Goal: Information Seeking & Learning: Check status

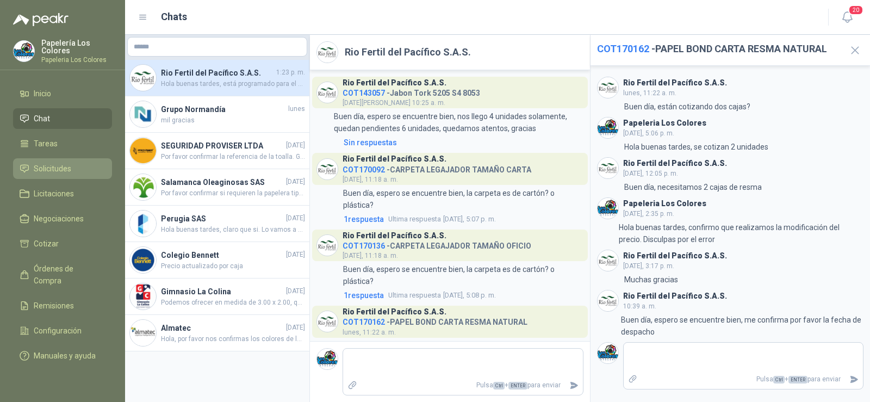
click at [47, 170] on span "Solicitudes" at bounding box center [53, 169] width 38 height 12
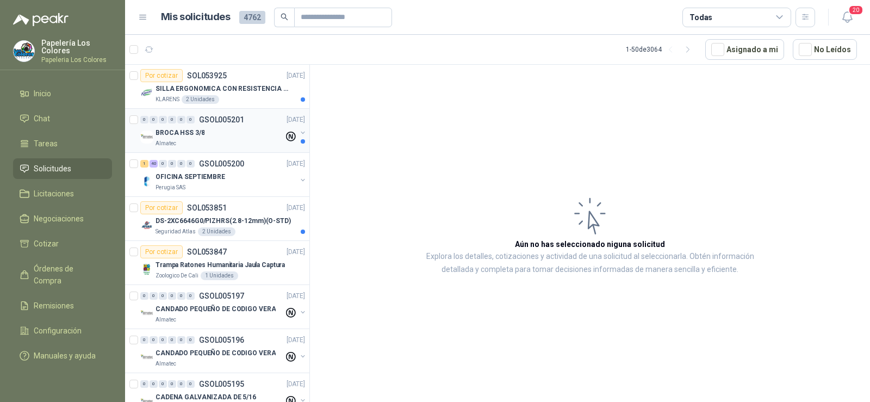
click at [180, 132] on p "BROCA HSS 3/8" at bounding box center [179, 133] width 49 height 10
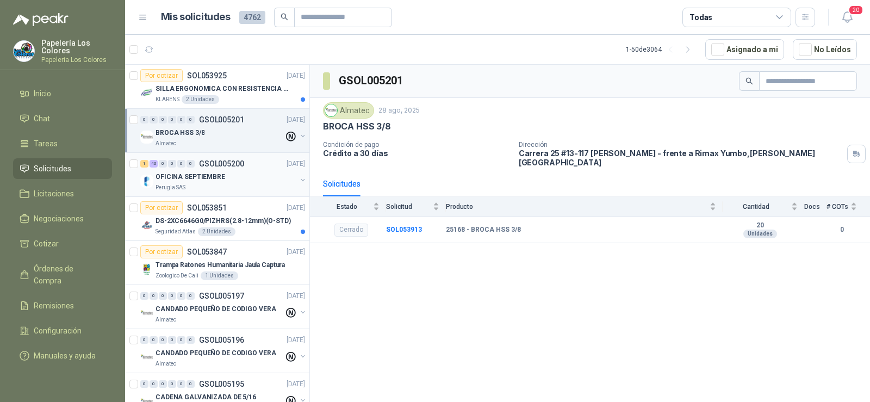
click at [192, 183] on div "Perugia SAS" at bounding box center [225, 187] width 141 height 9
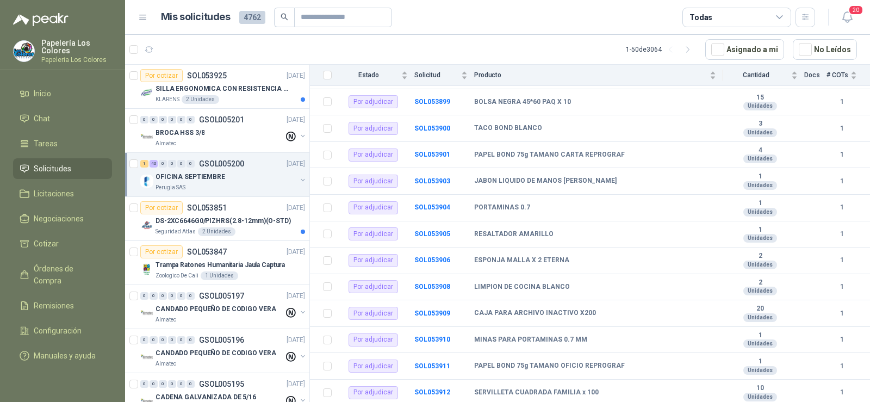
scroll to position [888, 0]
click at [174, 220] on p "DS-2XC6646G0/PIZHRS(2.8-12mm)(O-STD)" at bounding box center [222, 221] width 135 height 10
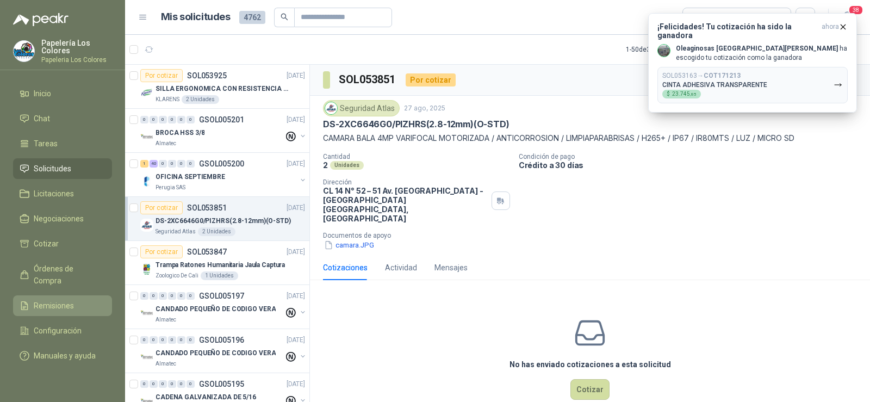
click at [55, 299] on span "Remisiones" at bounding box center [54, 305] width 40 height 12
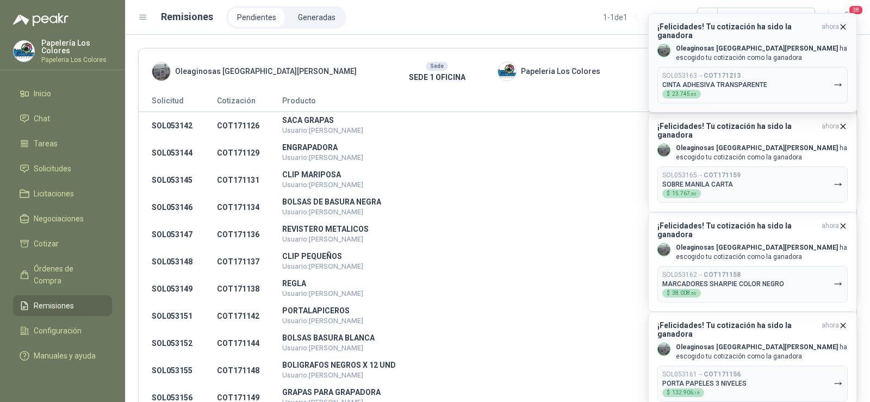
click at [841, 24] on icon "button" at bounding box center [843, 26] width 4 height 4
click at [841, 24] on icon "button" at bounding box center [842, 26] width 9 height 9
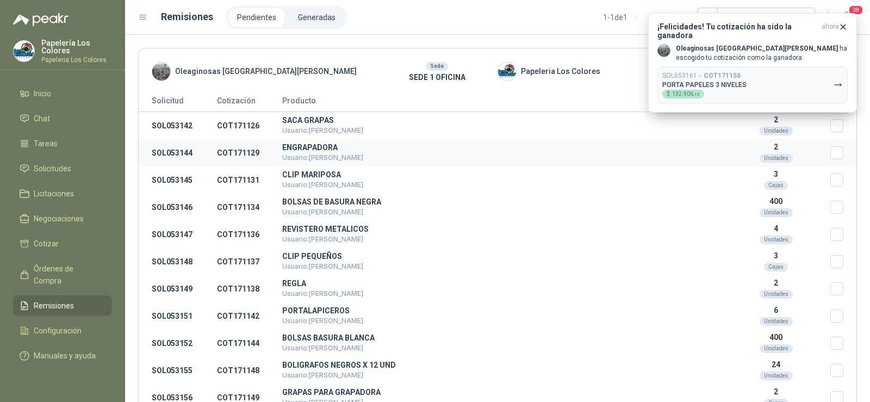
click at [542, 165] on td "ENGRAPADORA Usuario: [PERSON_NAME]" at bounding box center [501, 152] width 439 height 27
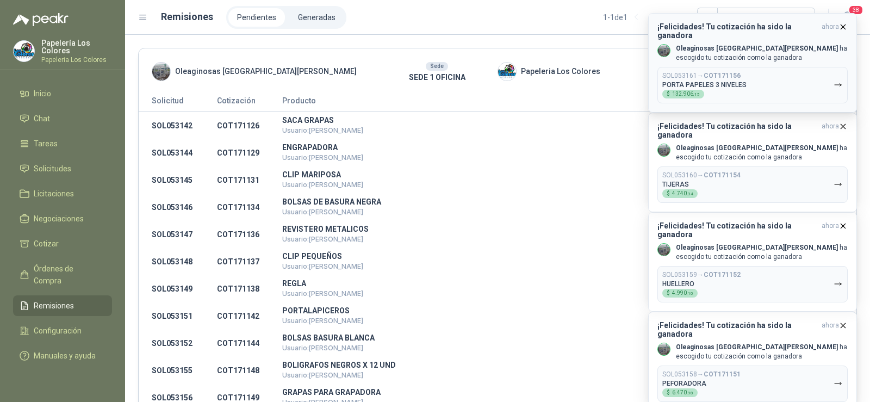
click at [840, 29] on icon "button" at bounding box center [842, 26] width 9 height 9
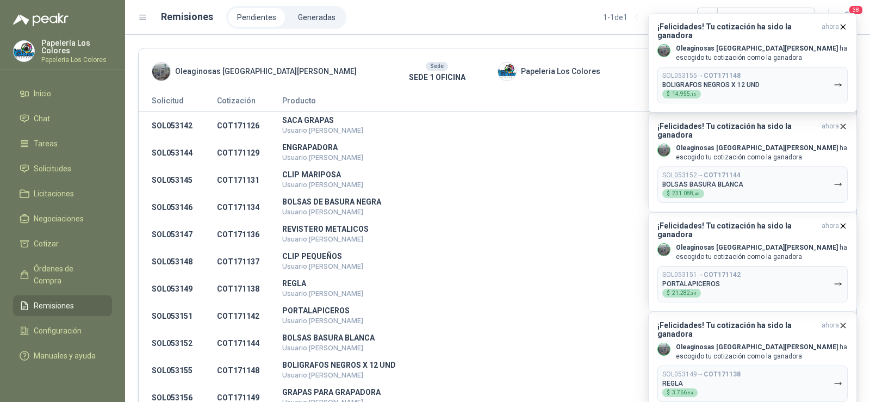
click at [840, 29] on icon "button" at bounding box center [842, 26] width 9 height 9
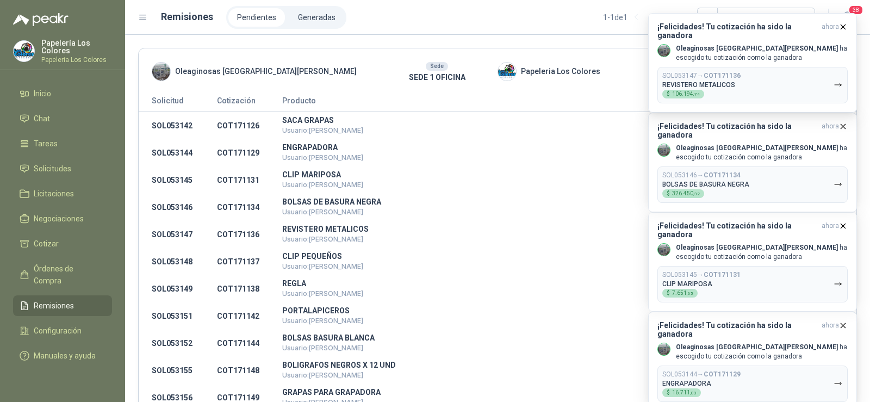
click at [840, 28] on icon "button" at bounding box center [842, 26] width 9 height 9
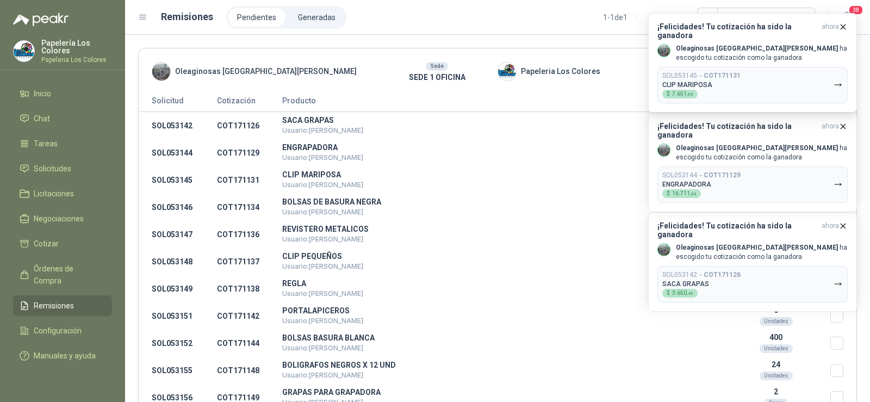
click at [840, 28] on icon "button" at bounding box center [842, 26] width 9 height 9
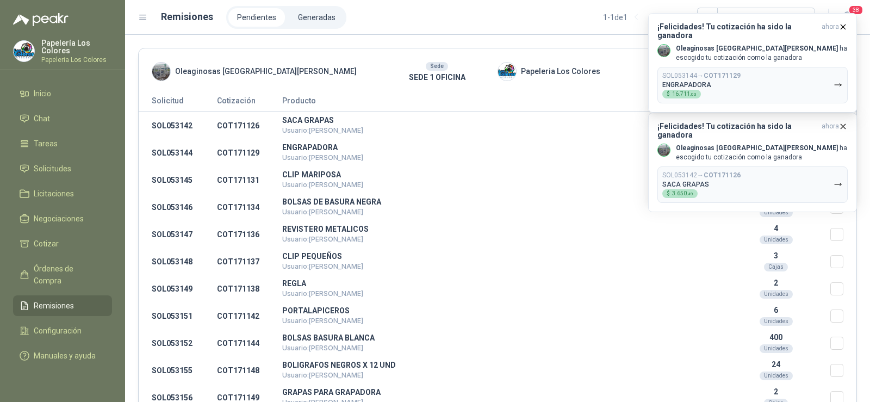
click at [840, 28] on icon "button" at bounding box center [842, 26] width 9 height 9
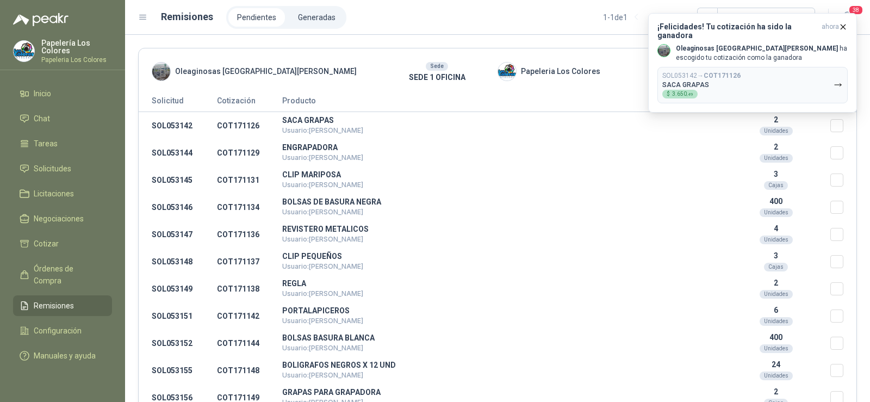
click at [840, 28] on icon "button" at bounding box center [842, 26] width 9 height 9
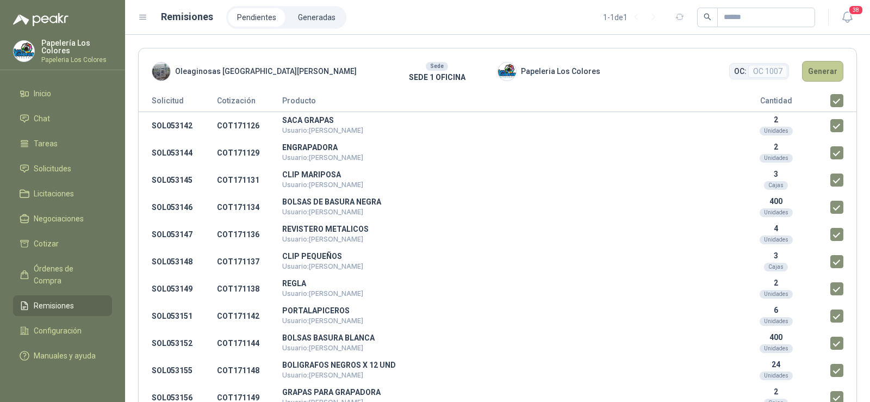
click at [815, 71] on button "Generar" at bounding box center [822, 71] width 41 height 21
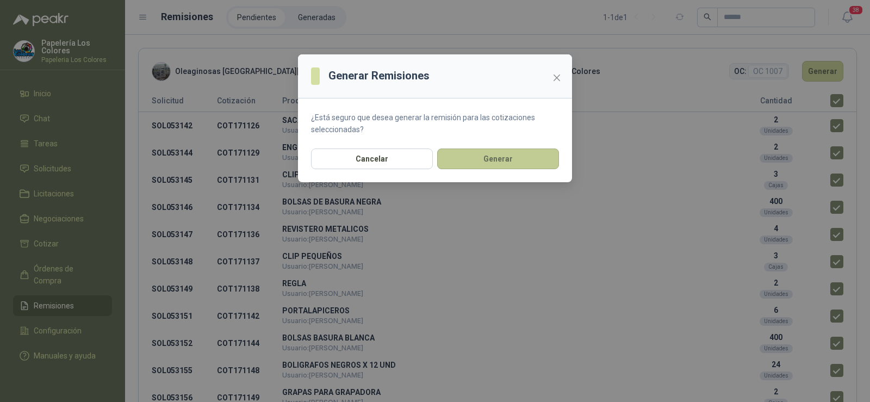
click at [447, 165] on button "Generar" at bounding box center [498, 158] width 122 height 21
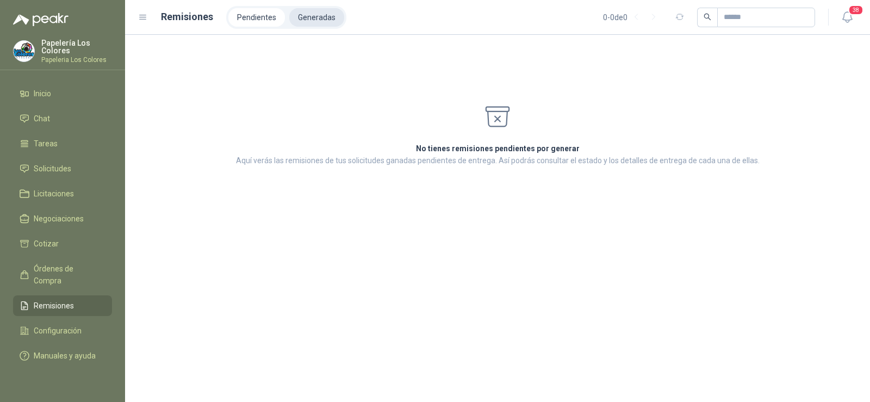
click at [315, 16] on li "Generadas" at bounding box center [316, 17] width 55 height 18
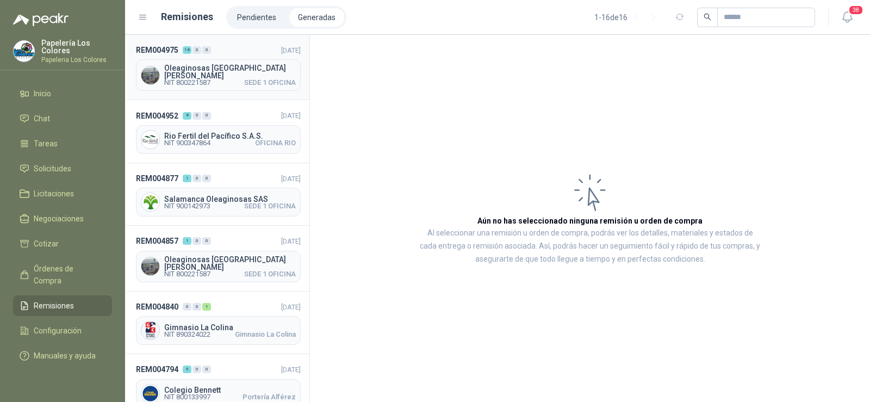
click at [180, 79] on span "NIT 800221587" at bounding box center [187, 82] width 46 height 7
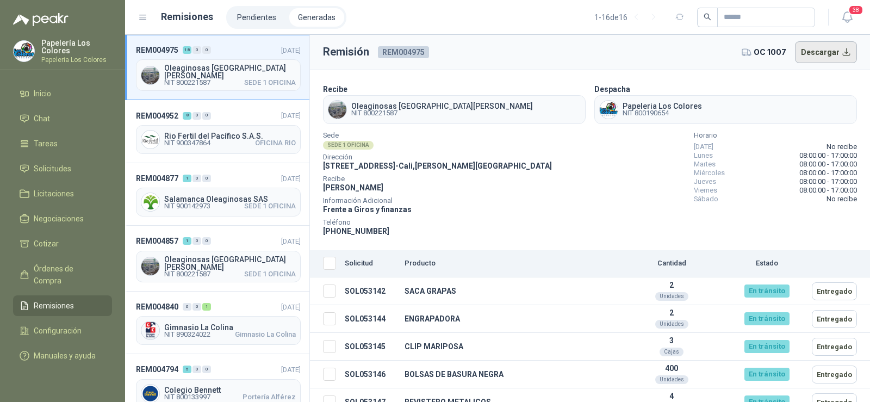
click at [826, 50] on button "Descargar" at bounding box center [826, 52] width 63 height 22
click at [49, 160] on link "Solicitudes" at bounding box center [62, 168] width 99 height 21
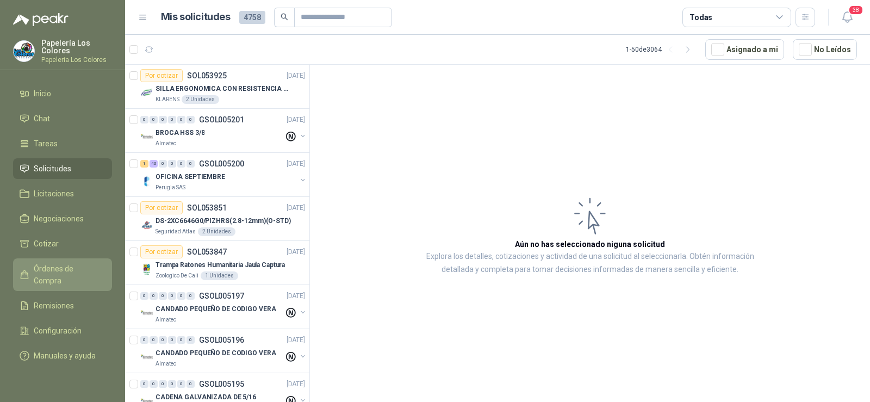
click at [48, 265] on span "Órdenes de Compra" at bounding box center [68, 275] width 68 height 24
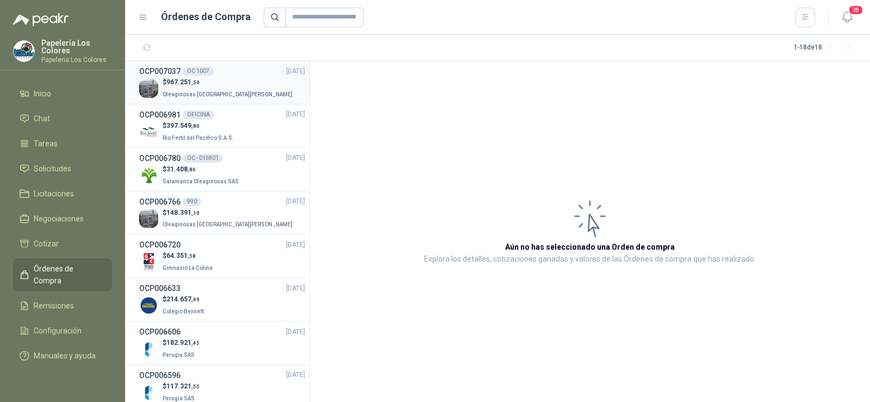
click at [172, 92] on span "Oleaginosas [GEOGRAPHIC_DATA][PERSON_NAME]" at bounding box center [228, 94] width 130 height 6
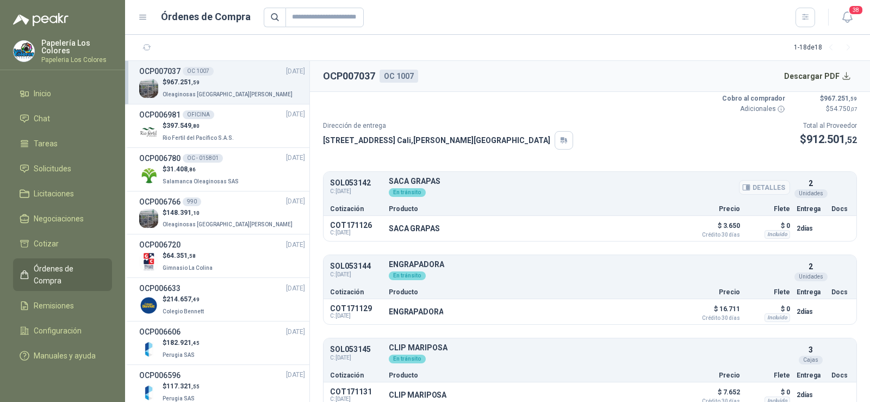
scroll to position [54, 0]
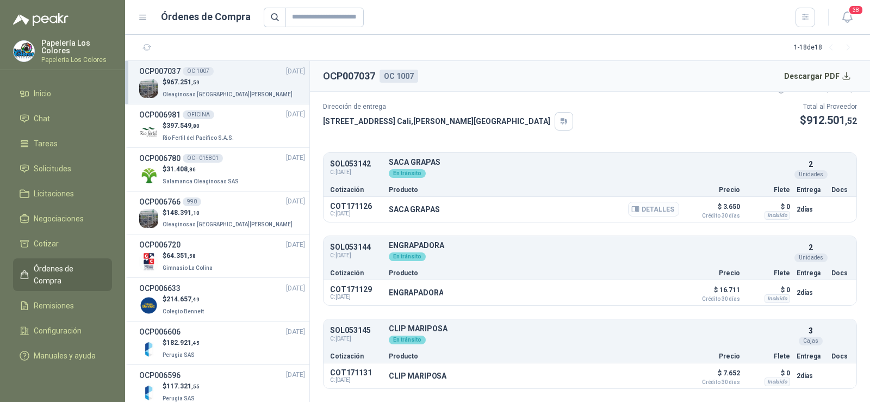
click at [654, 212] on button "Detalles" at bounding box center [653, 209] width 51 height 15
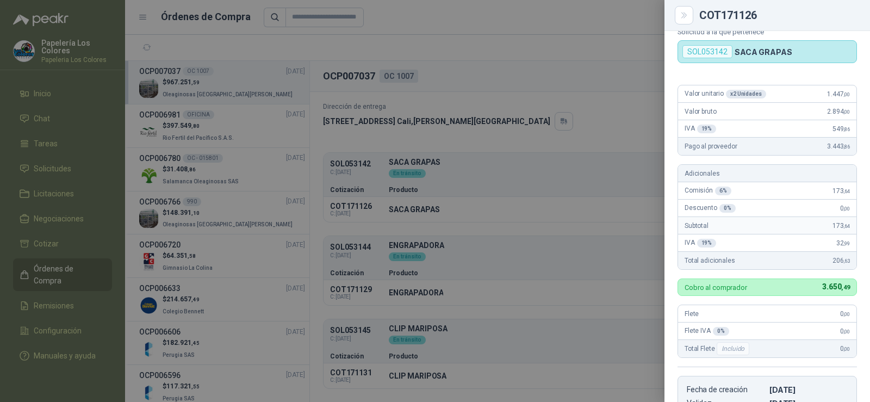
scroll to position [0, 0]
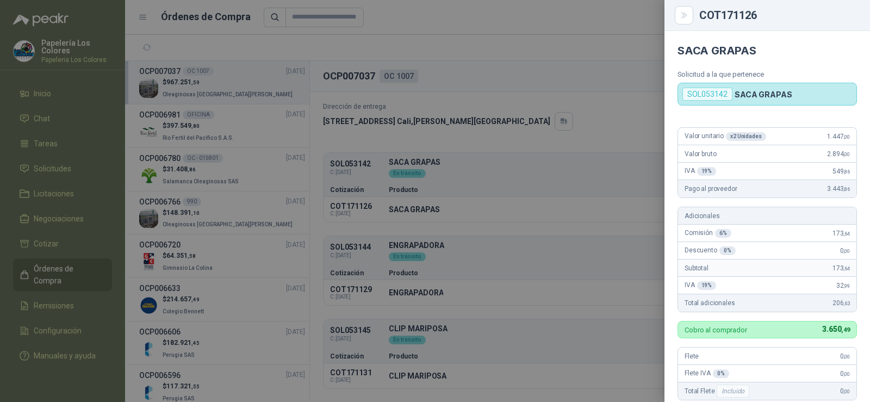
click at [413, 196] on div at bounding box center [435, 201] width 870 height 402
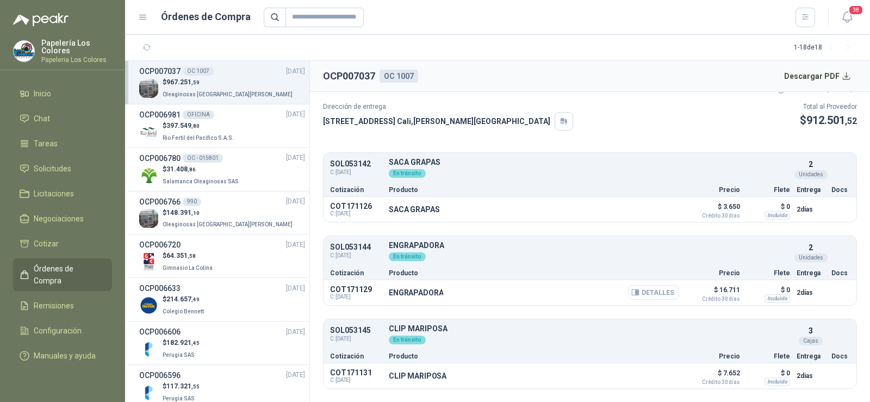
click at [649, 296] on button "Detalles" at bounding box center [653, 292] width 51 height 15
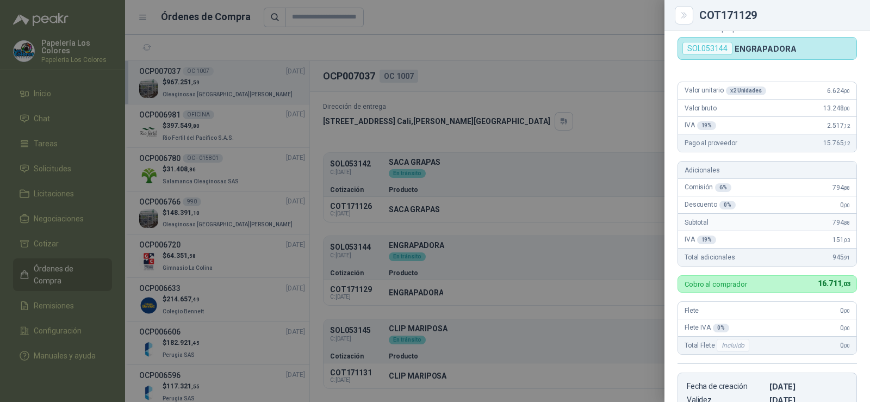
scroll to position [0, 0]
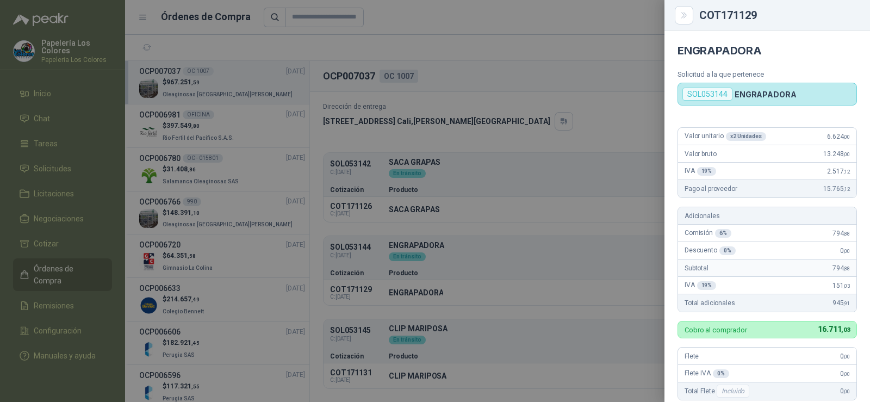
click at [384, 179] on div at bounding box center [435, 201] width 870 height 402
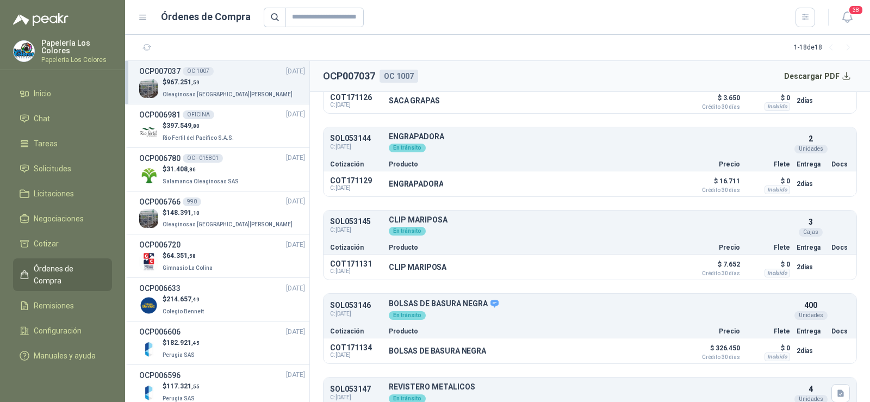
scroll to position [217, 0]
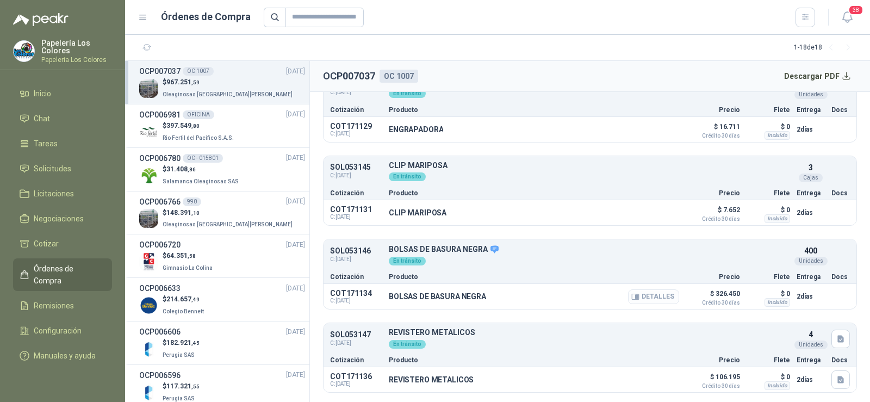
click at [634, 297] on button "Detalles" at bounding box center [653, 296] width 51 height 15
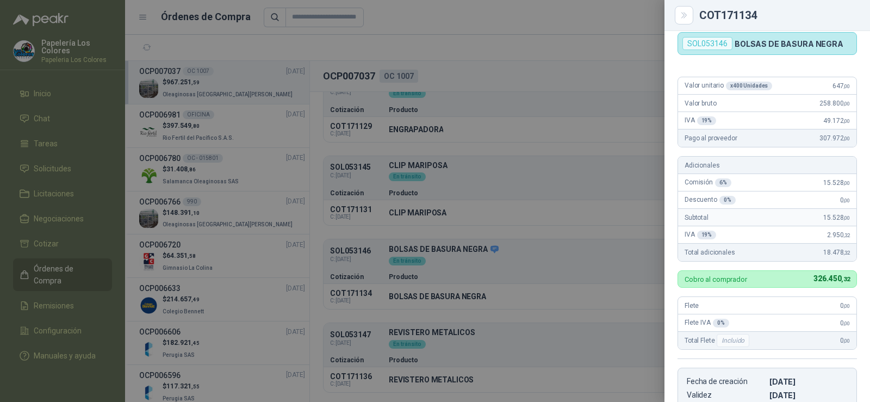
scroll to position [0, 0]
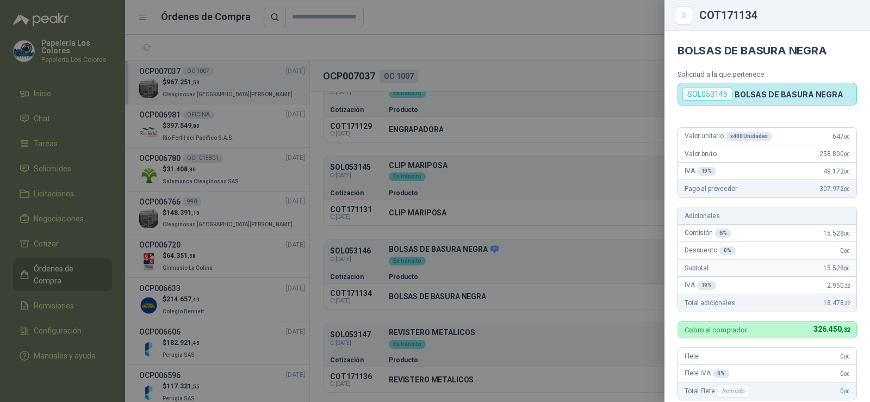
click at [570, 205] on div at bounding box center [435, 201] width 870 height 402
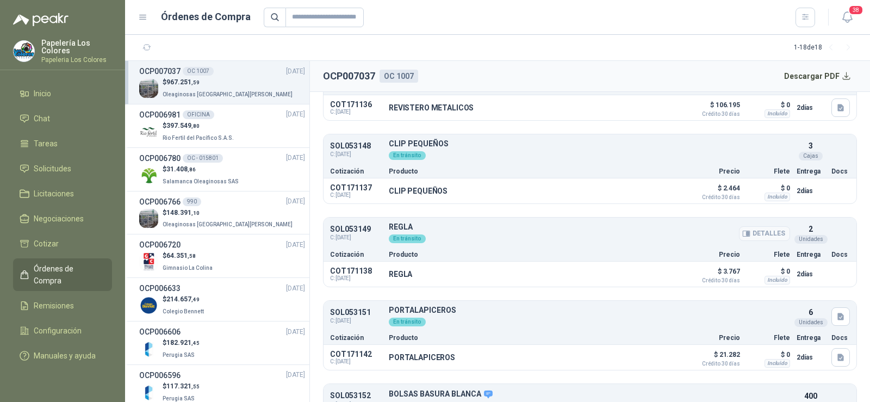
scroll to position [544, 0]
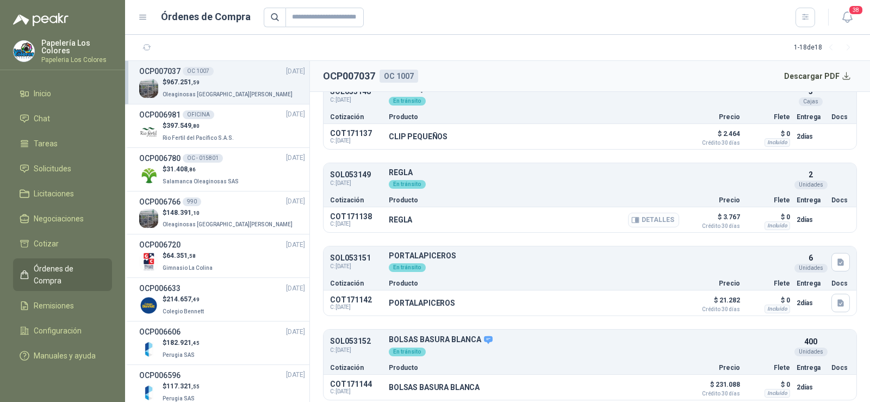
click at [635, 222] on icon "button" at bounding box center [636, 219] width 3 height 4
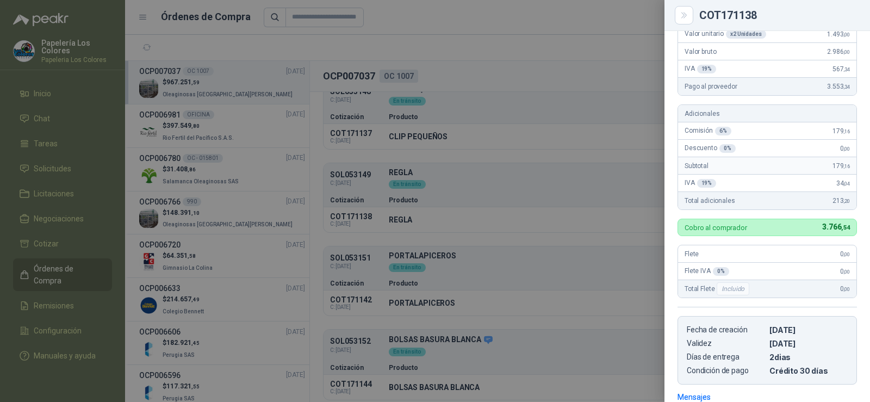
scroll to position [0, 0]
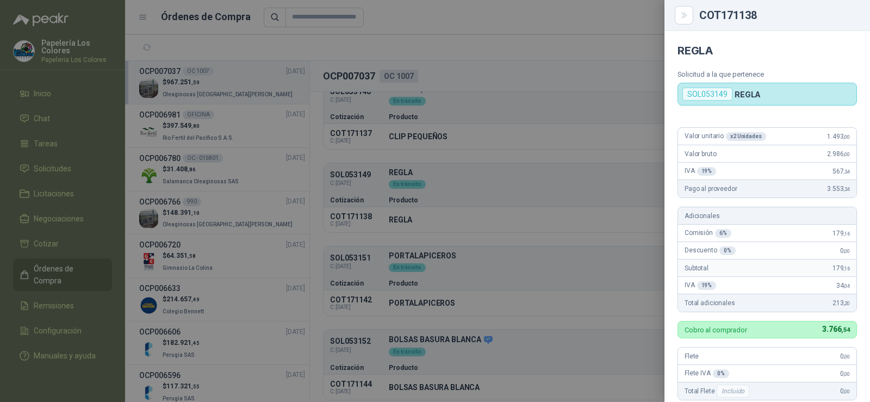
click at [469, 181] on div at bounding box center [435, 201] width 870 height 402
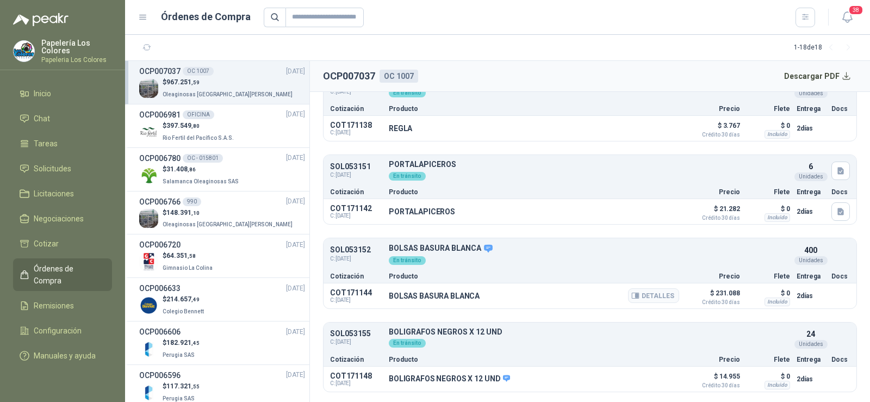
scroll to position [652, 0]
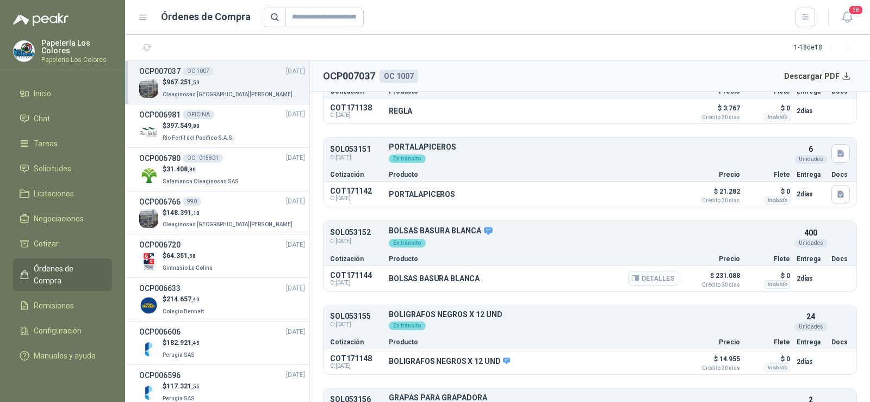
click at [646, 279] on button "Detalles" at bounding box center [653, 278] width 51 height 15
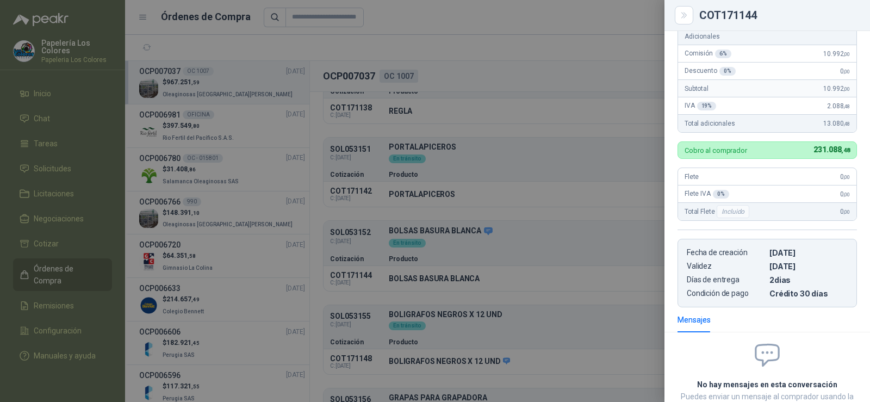
scroll to position [0, 0]
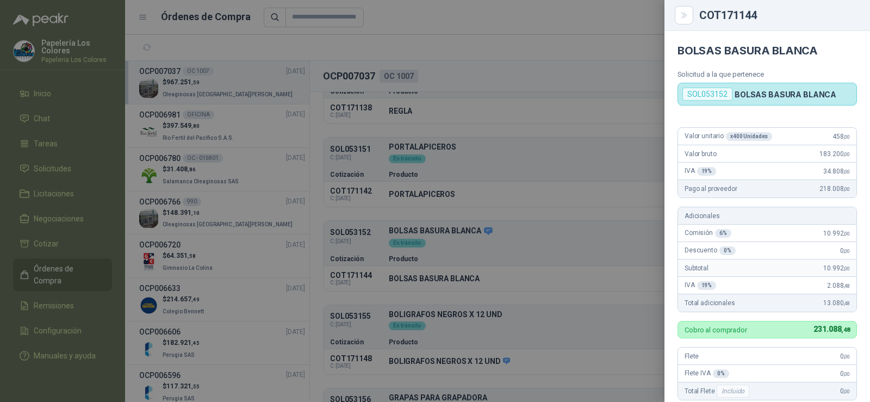
click at [513, 145] on div at bounding box center [435, 201] width 870 height 402
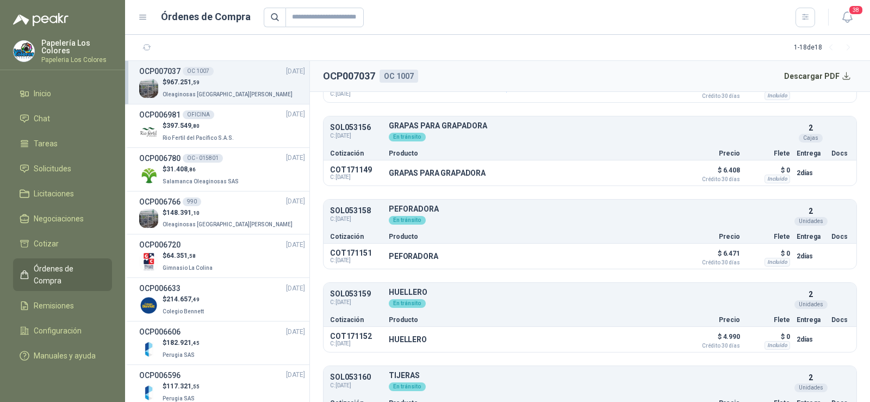
scroll to position [978, 0]
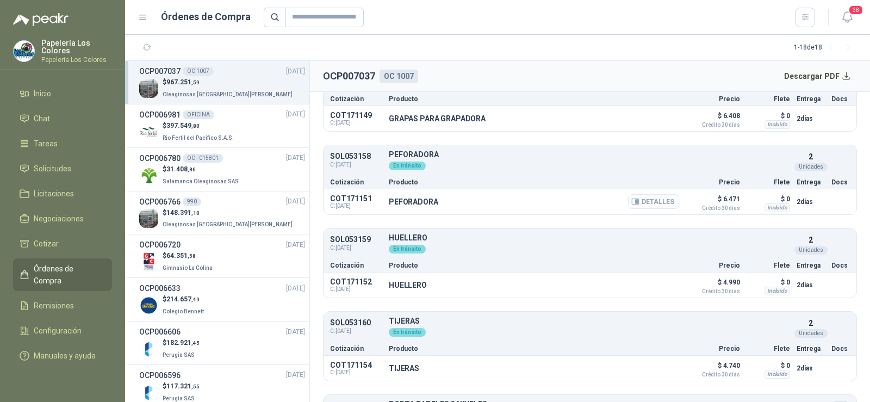
click at [642, 205] on button "Detalles" at bounding box center [653, 201] width 51 height 15
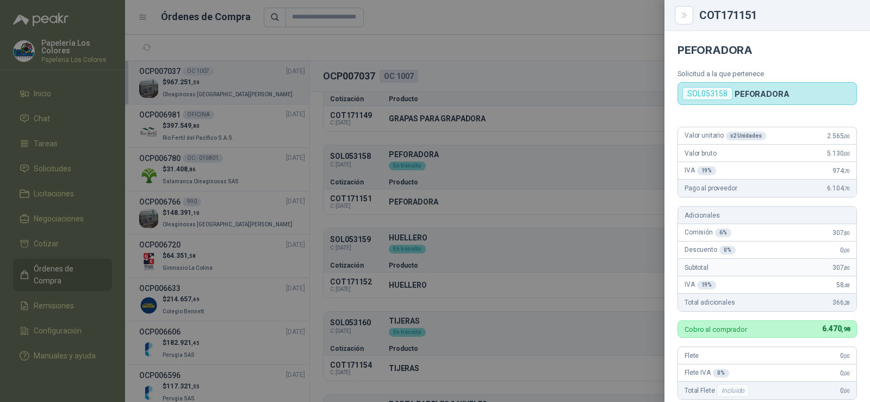
scroll to position [0, 0]
click at [542, 185] on div at bounding box center [435, 201] width 870 height 402
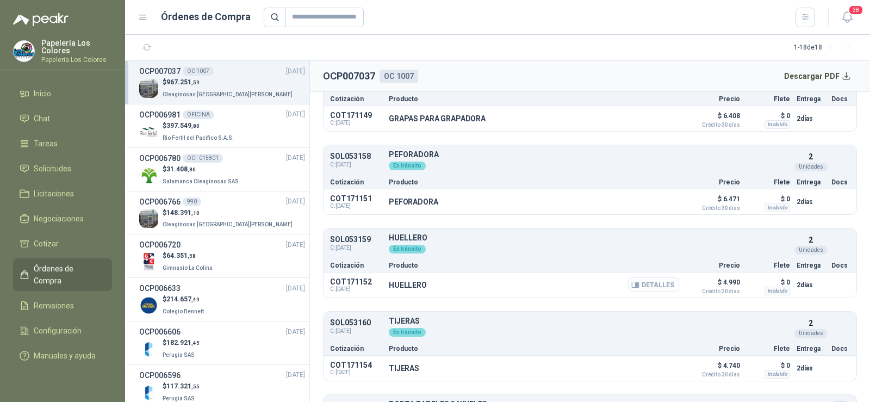
click at [635, 285] on icon "button" at bounding box center [636, 285] width 3 height 4
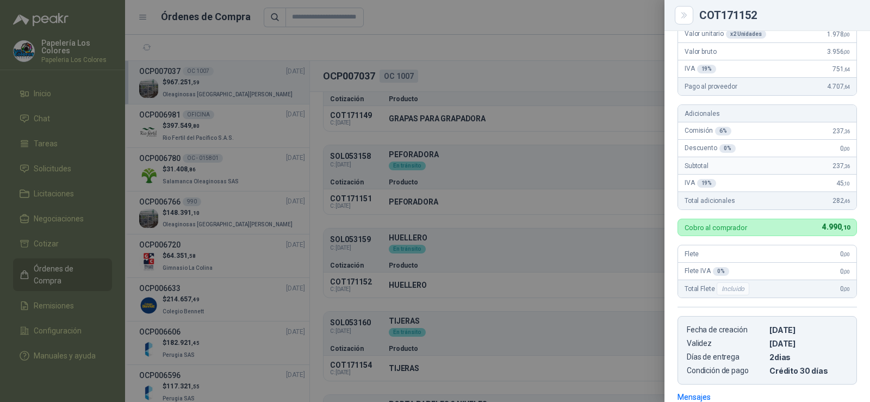
scroll to position [0, 0]
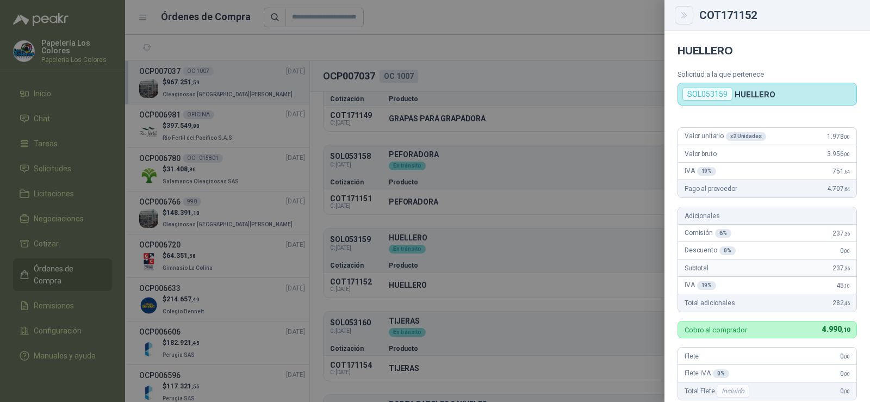
click at [678, 18] on button "Close" at bounding box center [684, 15] width 18 height 18
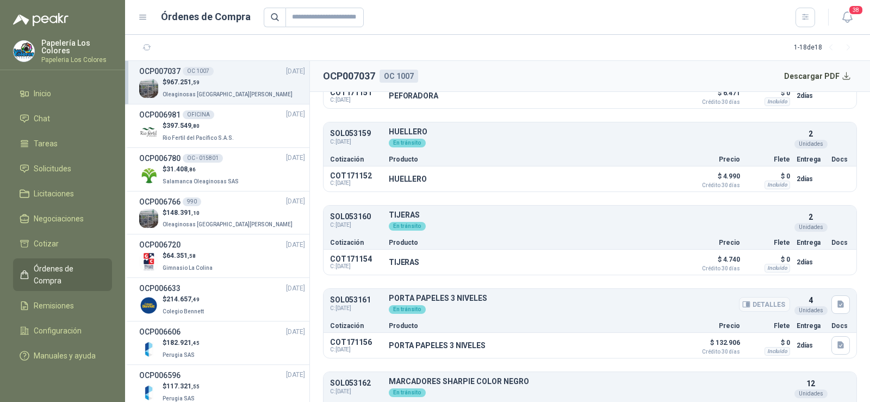
scroll to position [1087, 0]
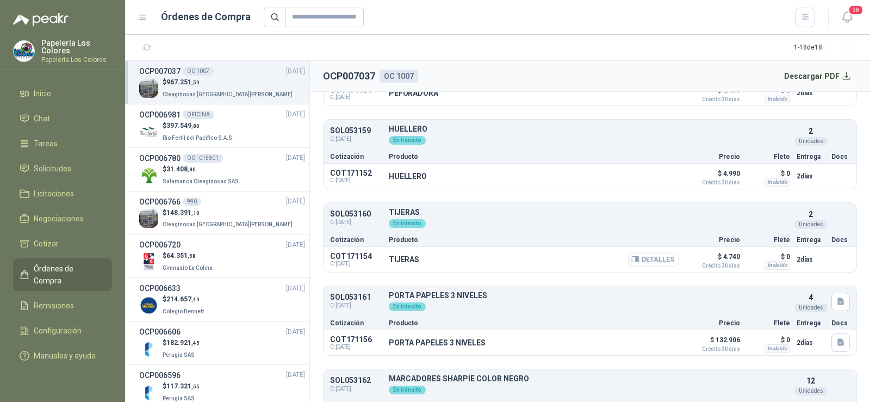
click at [653, 258] on button "Detalles" at bounding box center [653, 259] width 51 height 15
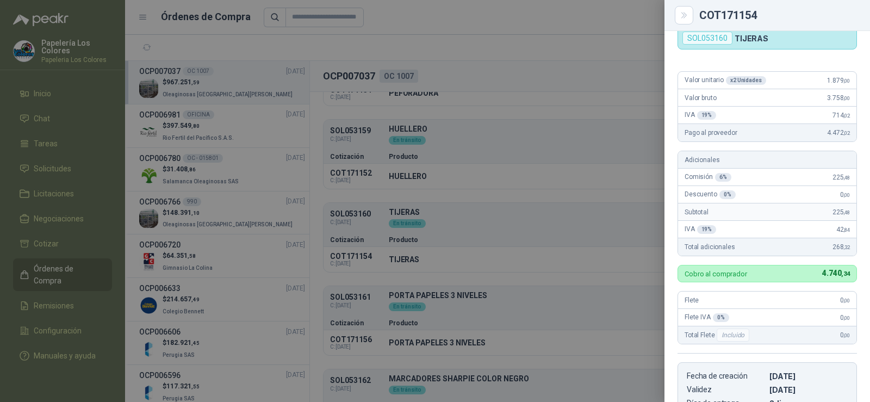
scroll to position [48, 0]
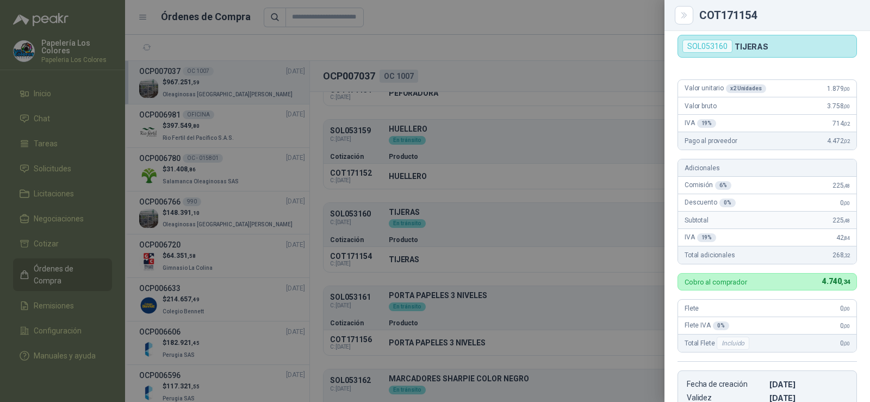
click at [567, 198] on div at bounding box center [435, 201] width 870 height 402
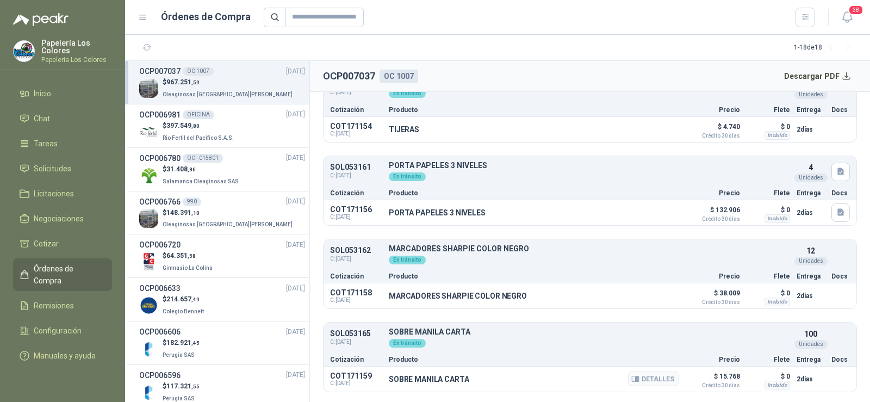
scroll to position [1297, 0]
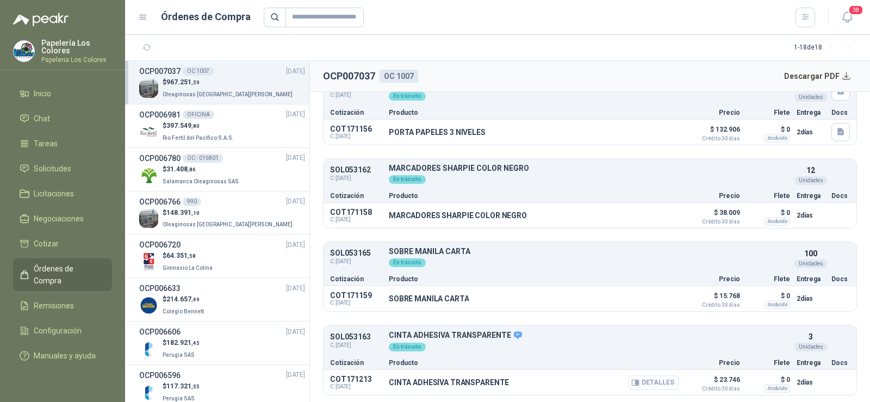
click at [636, 379] on button "Detalles" at bounding box center [653, 382] width 51 height 15
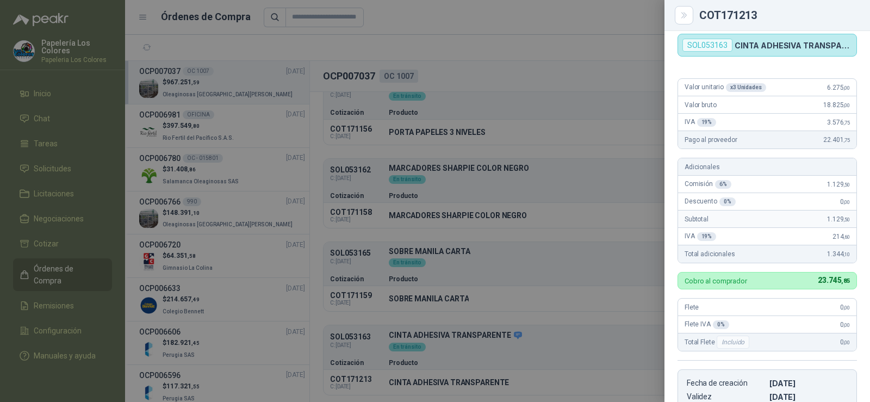
scroll to position [0, 0]
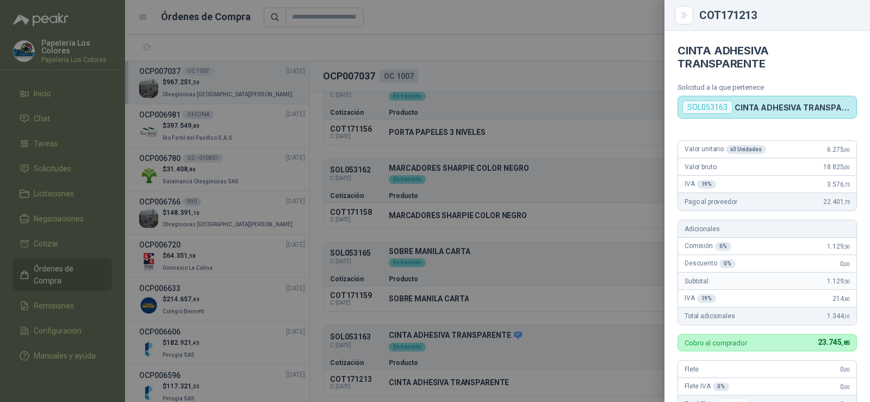
click at [207, 146] on div at bounding box center [435, 201] width 870 height 402
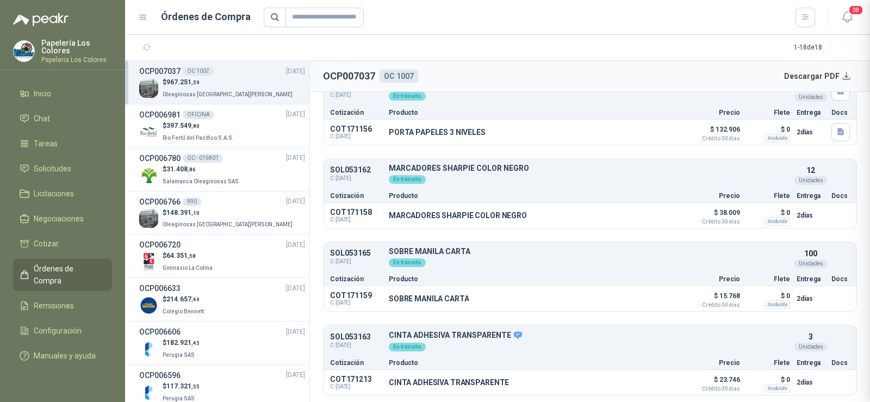
scroll to position [278, 0]
